Goal: Find specific fact: Find specific fact

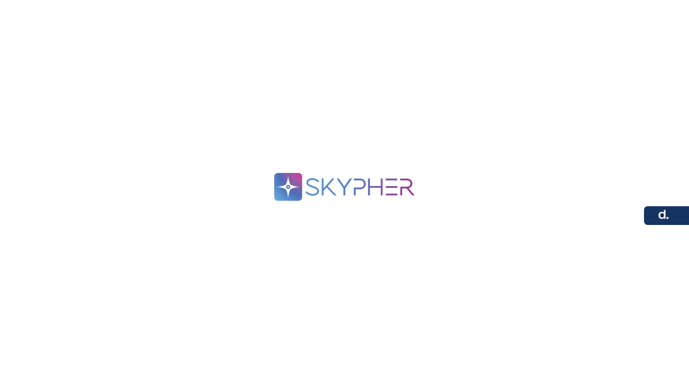
scroll to position [37, 0]
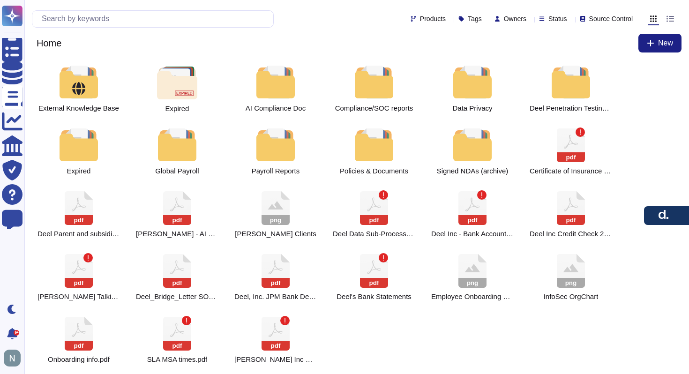
click at [142, 9] on div "Products Tags Owners Status Source Control" at bounding box center [356, 18] width 649 height 22
click at [139, 22] on input "text" at bounding box center [155, 19] width 236 height 16
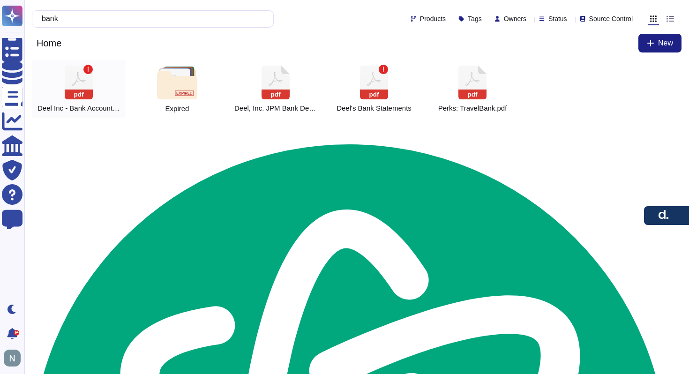
type input "bank"
click at [77, 76] on icon at bounding box center [79, 83] width 28 height 34
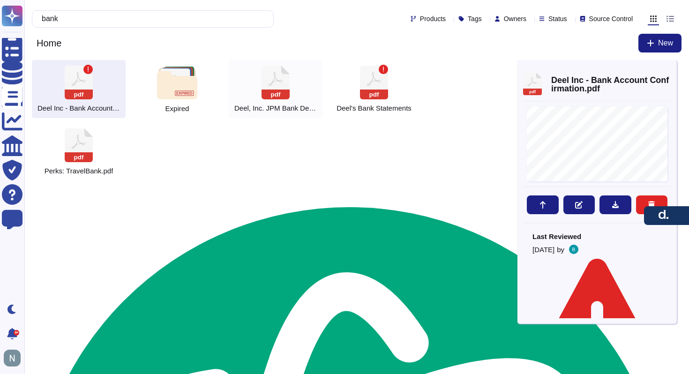
click at [282, 86] on icon at bounding box center [275, 83] width 28 height 34
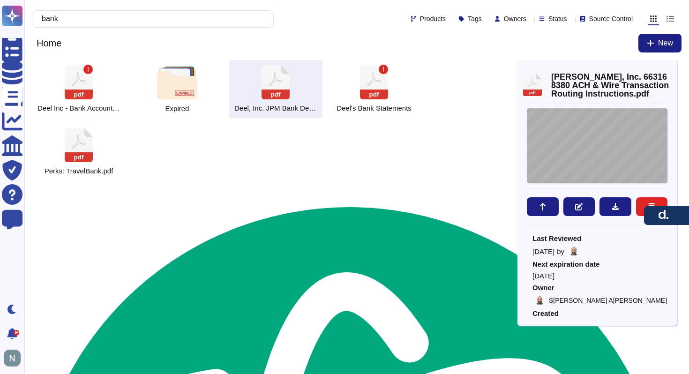
click at [594, 131] on div "December 09, 2024 Deel, Inc. 425 1ST ST UNIT 1502 SAN FRANCISCO, CA, 941054625,…" at bounding box center [597, 145] width 141 height 75
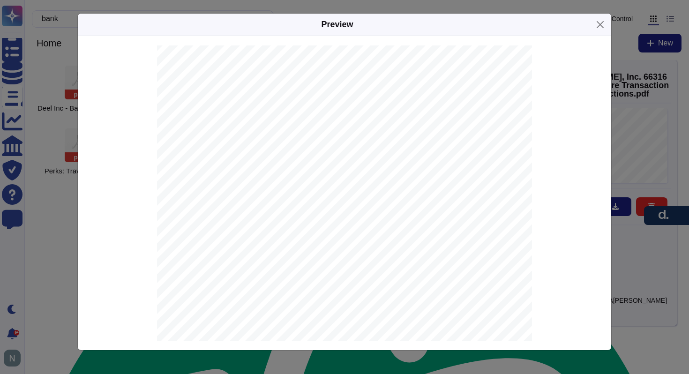
scroll to position [77, 0]
click at [318, 171] on span "663168380" at bounding box center [321, 170] width 30 height 6
type textarea "663168380"
copy span "663168380"
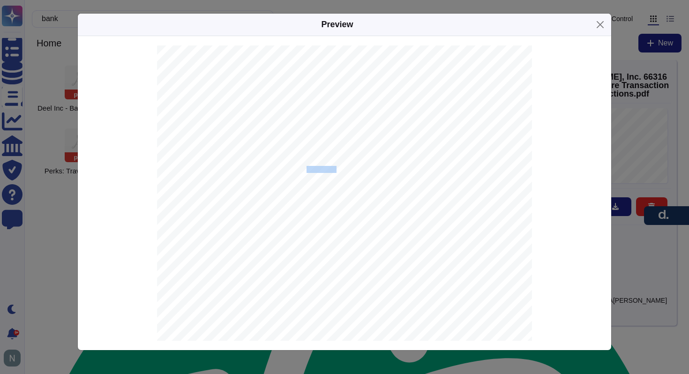
click at [317, 167] on span "663168380" at bounding box center [321, 170] width 30 height 6
click at [318, 180] on span "JPMORGAN CHASE BANK, N.A." at bounding box center [350, 179] width 89 height 6
click at [208, 108] on span "with JPMORGAN CHASE BANK, N.A. JPMorganChase New York, NY 10017." at bounding box center [318, 109] width 247 height 6
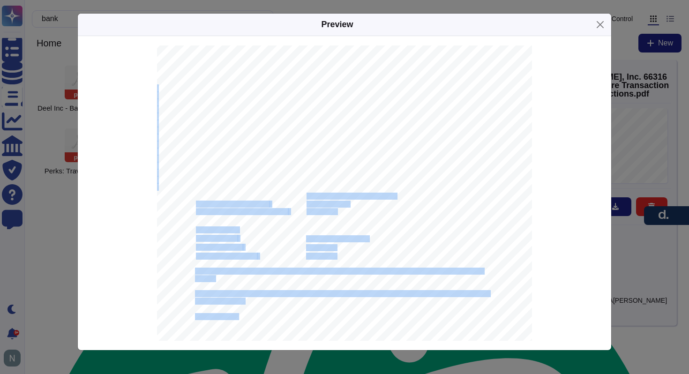
drag, startPoint x: 307, startPoint y: 195, endPoint x: 403, endPoint y: 191, distance: 96.1
click at [403, 191] on div "December 09, 2024 Deel, Inc. 425 1ST ST UNIT 1502 SAN FRANCISCO, CA, 941054625,…" at bounding box center [344, 251] width 375 height 530
click at [394, 201] on div "December 09, 2024 Deel, Inc. 425 1ST ST UNIT 1502 SAN FRANCISCO, CA, 941054625,…" at bounding box center [344, 251] width 375 height 530
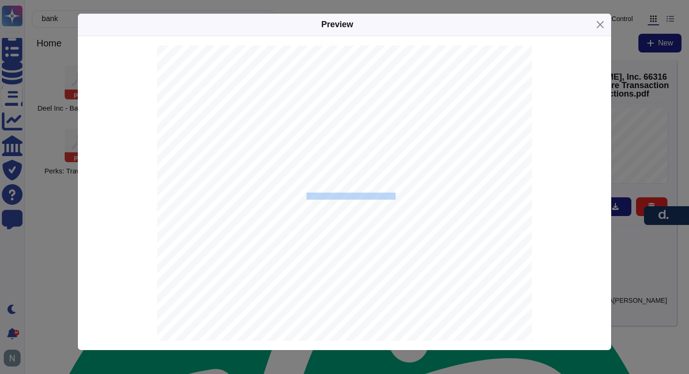
drag, startPoint x: 395, startPoint y: 196, endPoint x: 306, endPoint y: 196, distance: 88.5
click at [306, 196] on span "JPMORGAN CHASE BANK, N.A." at bounding box center [350, 196] width 89 height 6
copy span "JPMORGAN CHASE BANK, N.A."
click at [309, 109] on span "with JPMORGAN CHASE BANK, N.A. JPMorganChase New York, NY 10017." at bounding box center [318, 109] width 247 height 6
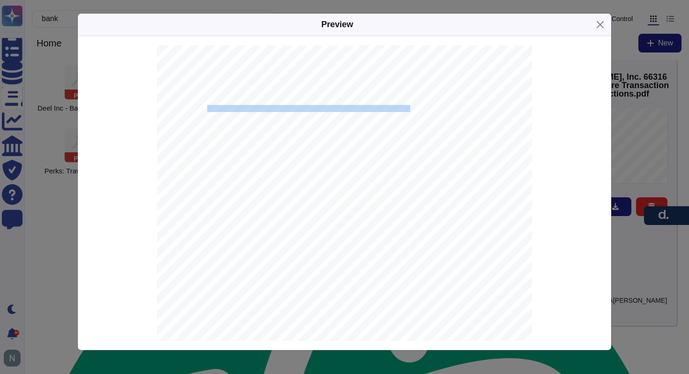
drag, startPoint x: 207, startPoint y: 110, endPoint x: 399, endPoint y: 107, distance: 192.1
click at [399, 107] on span "with JPMORGAN CHASE BANK, N.A. JPMorganChase New York, NY 10017." at bounding box center [318, 109] width 247 height 6
copy span "JPMORGAN CHASE BANK, N.A. JPMorganChase New York, NY 10017"
click at [316, 187] on span "663168380" at bounding box center [321, 188] width 30 height 6
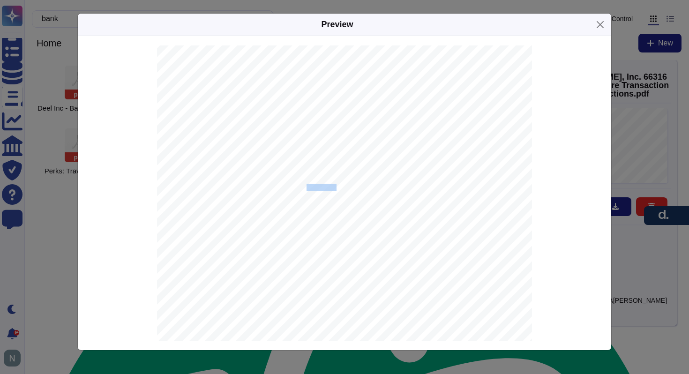
copy span "663168380"
click at [604, 24] on button "Close" at bounding box center [600, 24] width 15 height 15
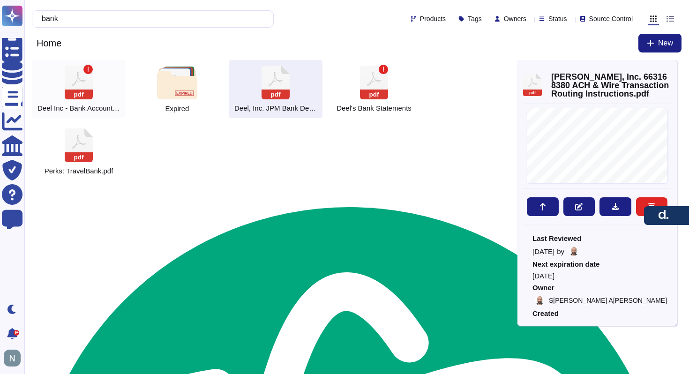
click at [80, 81] on icon at bounding box center [79, 83] width 28 height 34
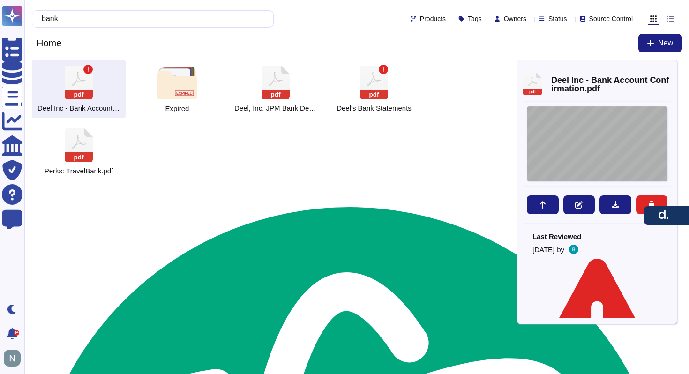
click at [603, 139] on div at bounding box center [597, 143] width 141 height 75
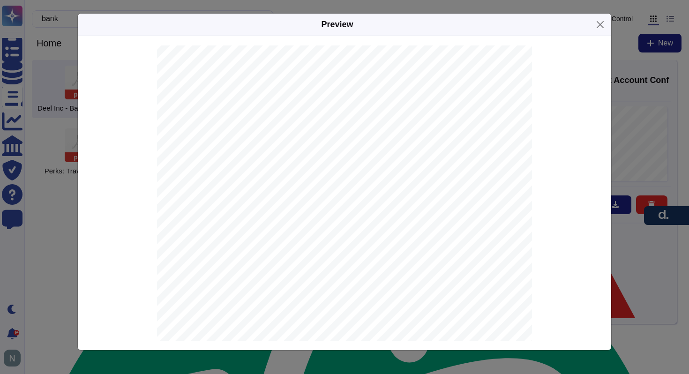
scroll to position [0, 0]
click at [598, 23] on button "Close" at bounding box center [600, 24] width 15 height 15
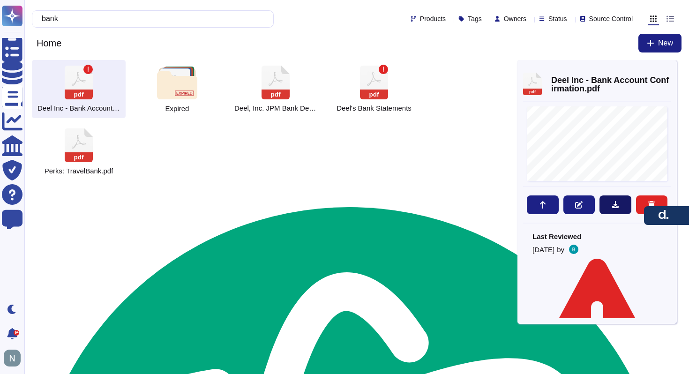
click at [615, 199] on button at bounding box center [615, 204] width 32 height 19
